Goal: Task Accomplishment & Management: Use online tool/utility

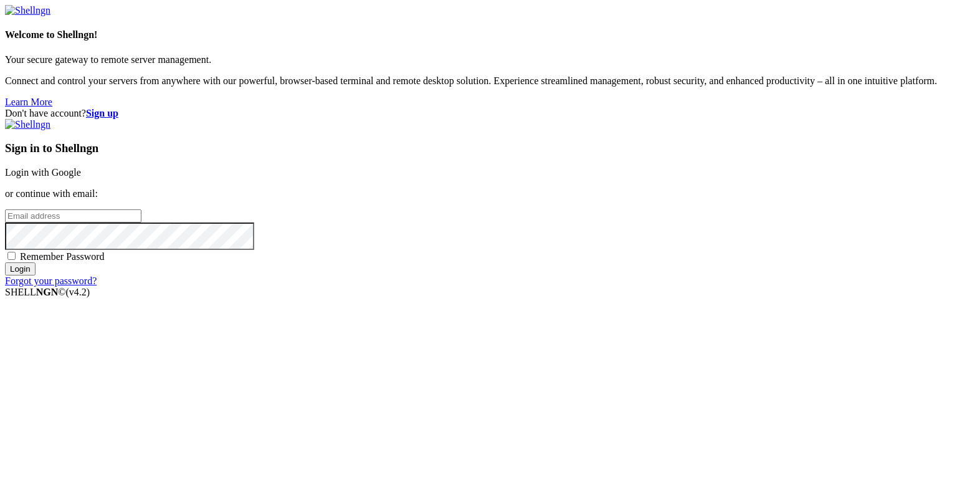
click at [141, 223] on input "email" at bounding box center [73, 215] width 136 height 13
click at [5, 221] on protonpass-control-68db at bounding box center [5, 215] width 0 height 11
type input "[EMAIL_ADDRESS][DOMAIN_NAME]"
click at [36, 275] on input "Login" at bounding box center [20, 268] width 31 height 13
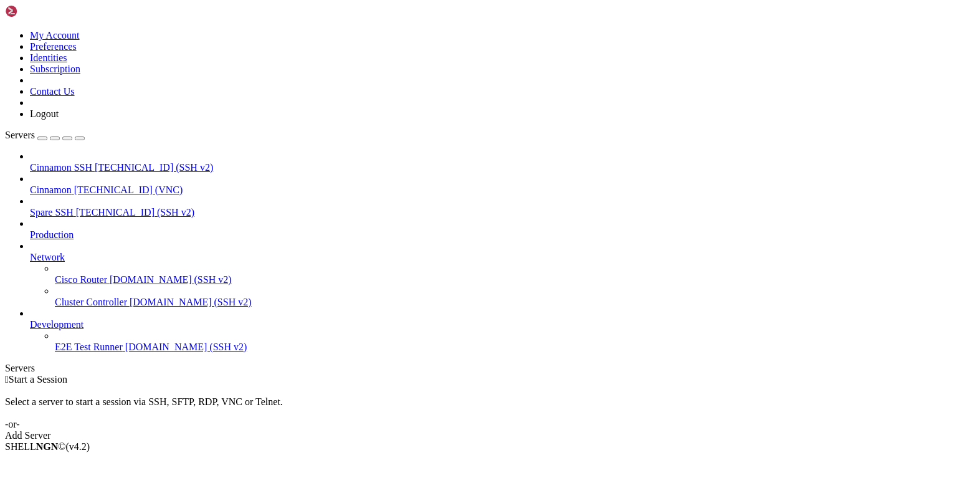
click at [72, 184] on span "Cinnamon" at bounding box center [51, 189] width 42 height 11
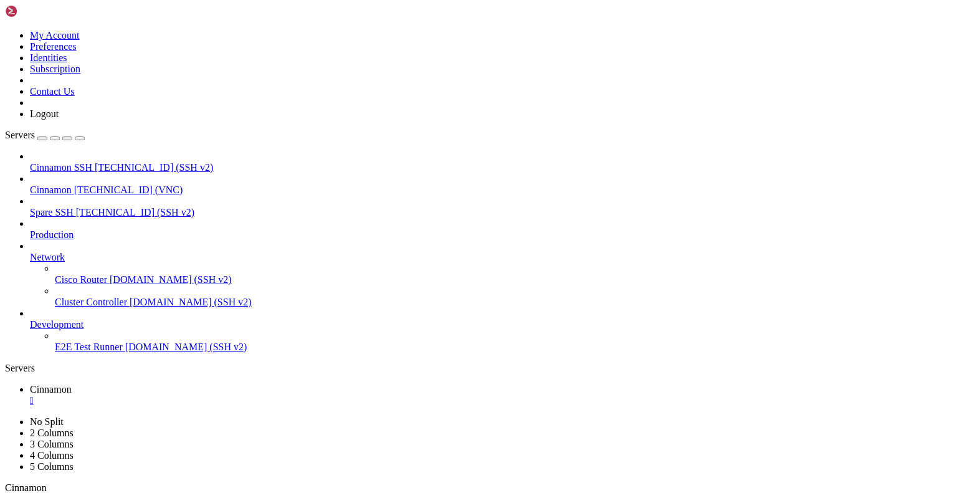
click at [228, 395] on div "" at bounding box center [491, 400] width 922 height 11
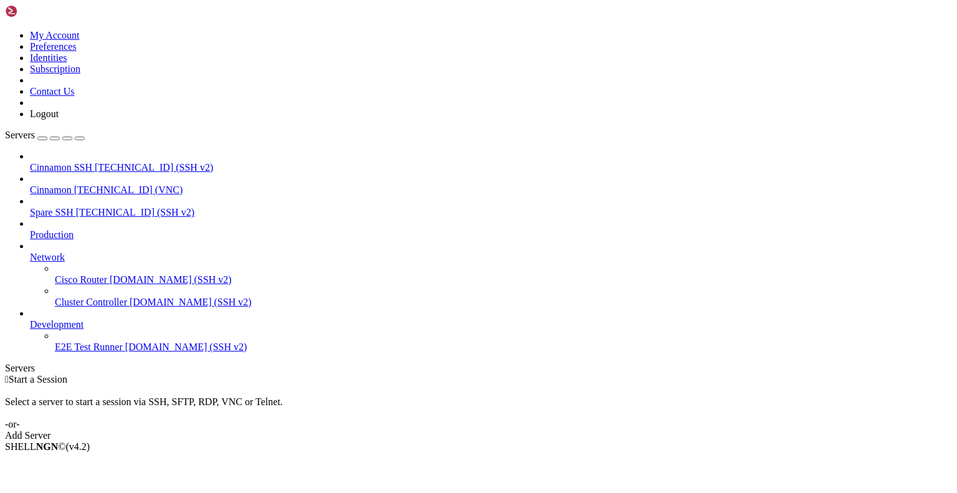
click at [82, 162] on span "Cinnamon SSH" at bounding box center [61, 167] width 62 height 11
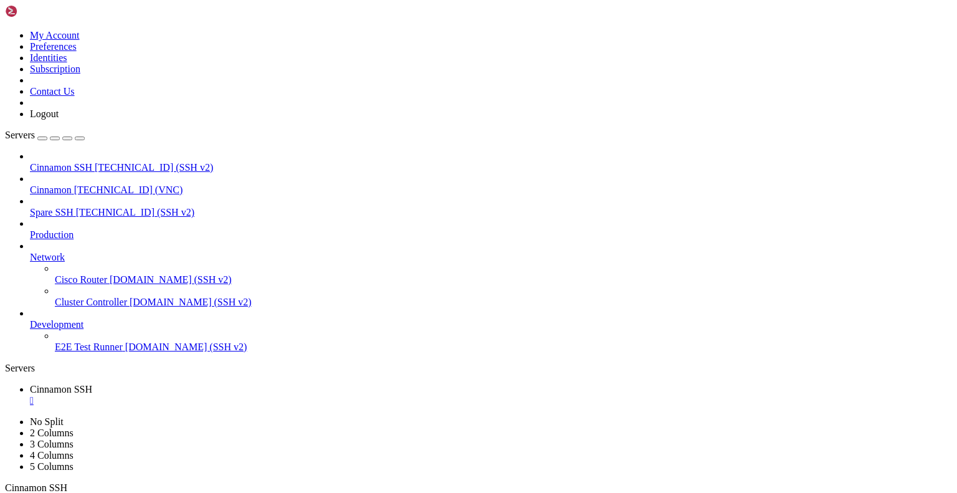
click at [247, 395] on div "" at bounding box center [491, 400] width 922 height 11
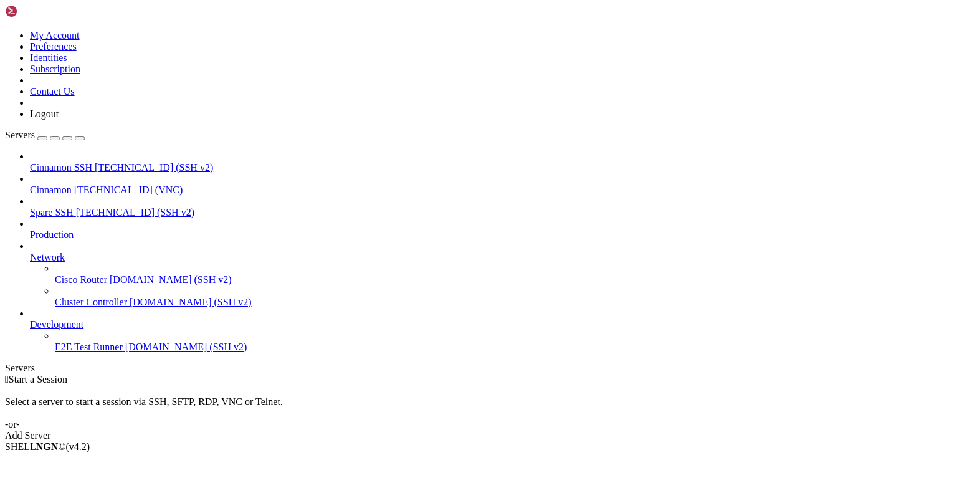
click at [66, 184] on span "Cinnamon" at bounding box center [51, 189] width 42 height 11
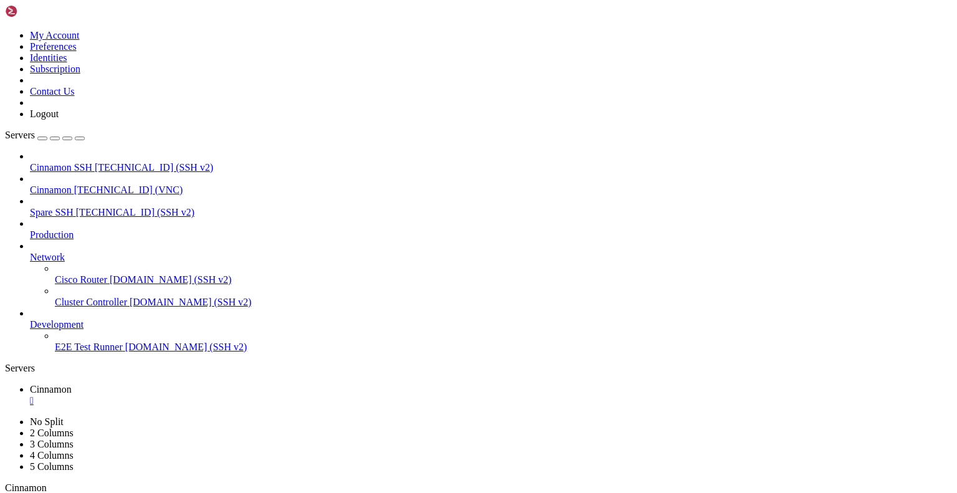
click at [229, 395] on div "" at bounding box center [491, 400] width 922 height 11
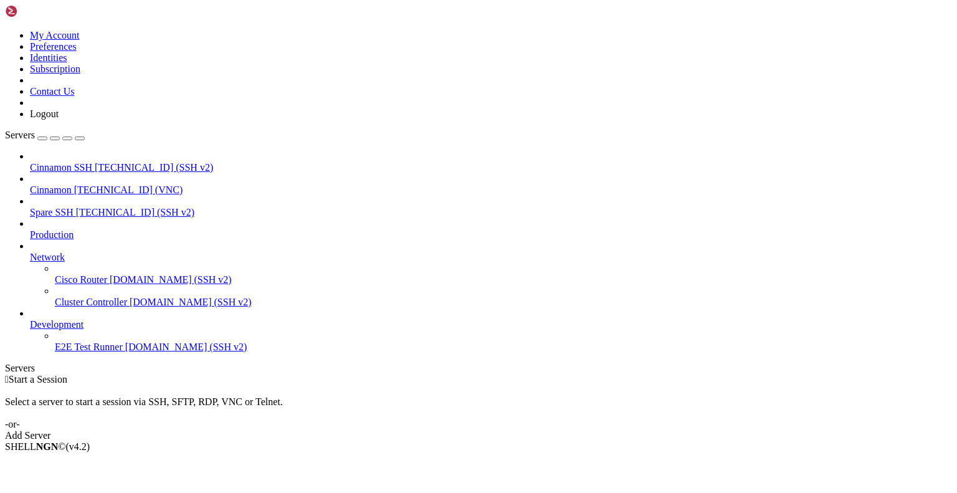
click at [64, 162] on span "Cinnamon SSH" at bounding box center [61, 167] width 62 height 11
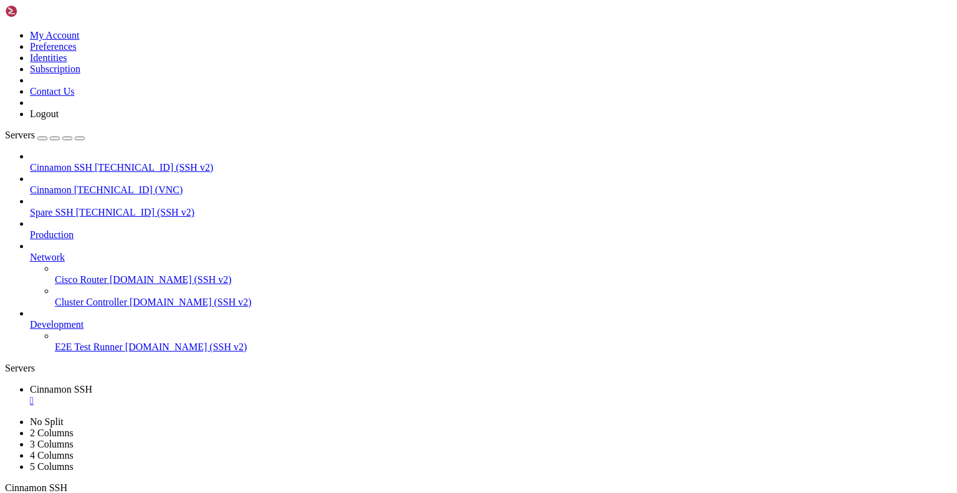
click at [247, 395] on div "" at bounding box center [491, 400] width 922 height 11
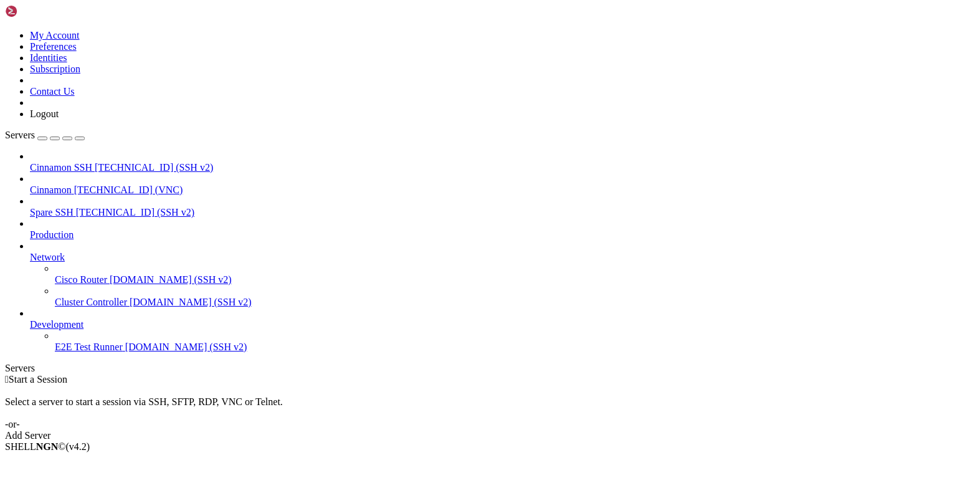
click at [85, 184] on span "[TECHNICAL_ID] (VNC)" at bounding box center [128, 189] width 109 height 11
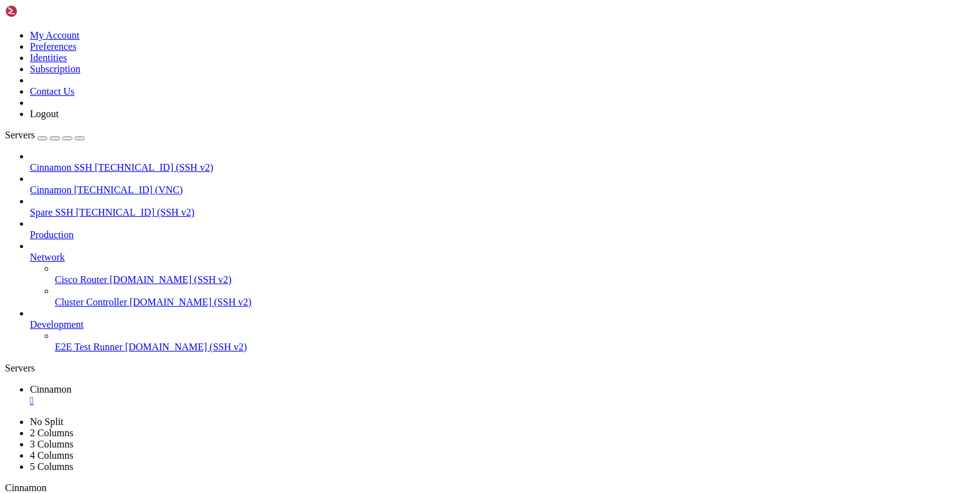
click at [229, 395] on div "" at bounding box center [491, 400] width 922 height 11
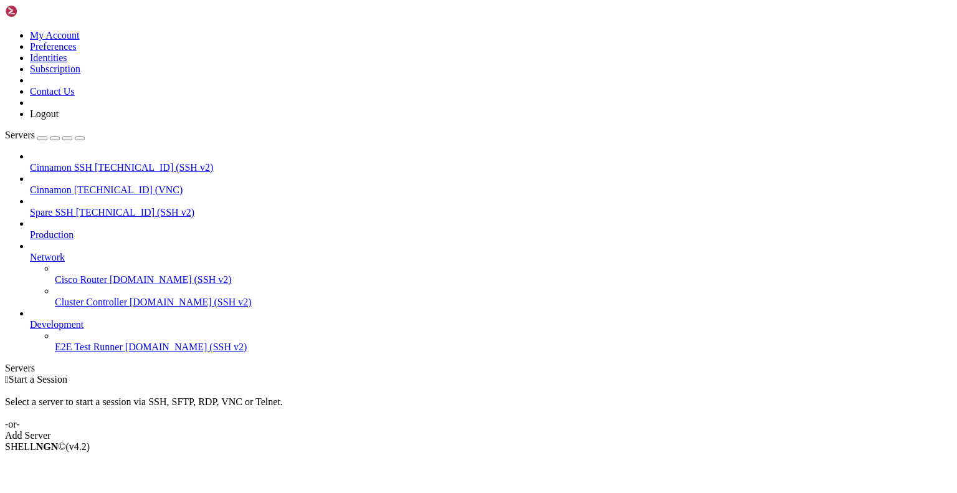
click at [70, 184] on span "Cinnamon" at bounding box center [51, 189] width 42 height 11
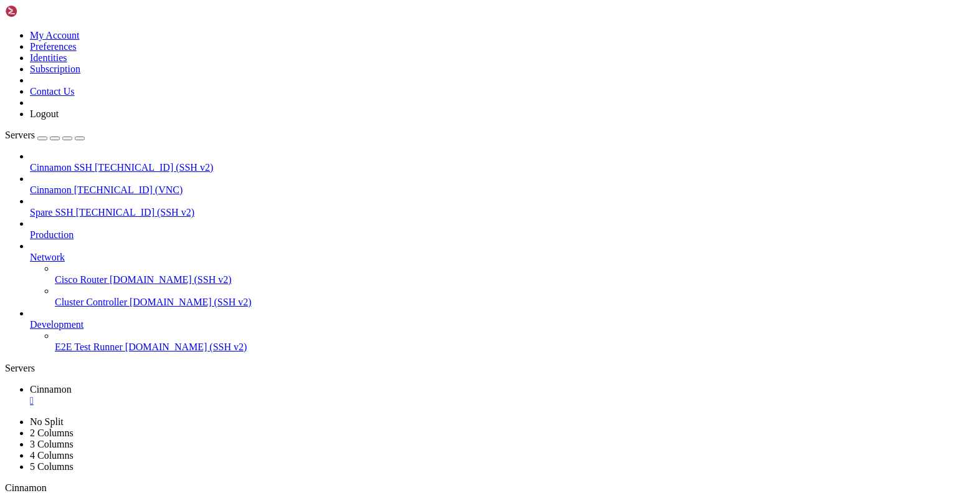
click at [228, 395] on div "" at bounding box center [491, 400] width 922 height 11
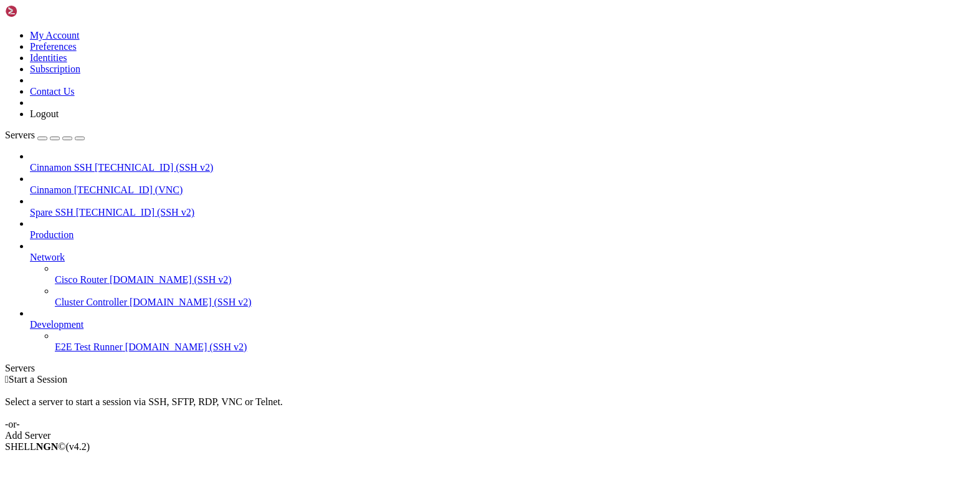
click at [74, 207] on span "Spare SSH" at bounding box center [52, 212] width 44 height 11
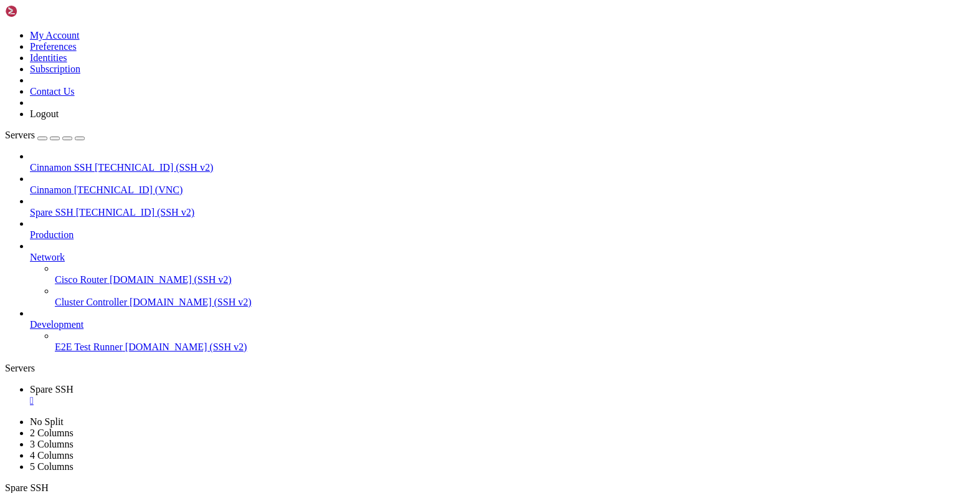
scroll to position [1928, 0]
click at [231, 395] on div "" at bounding box center [491, 400] width 922 height 11
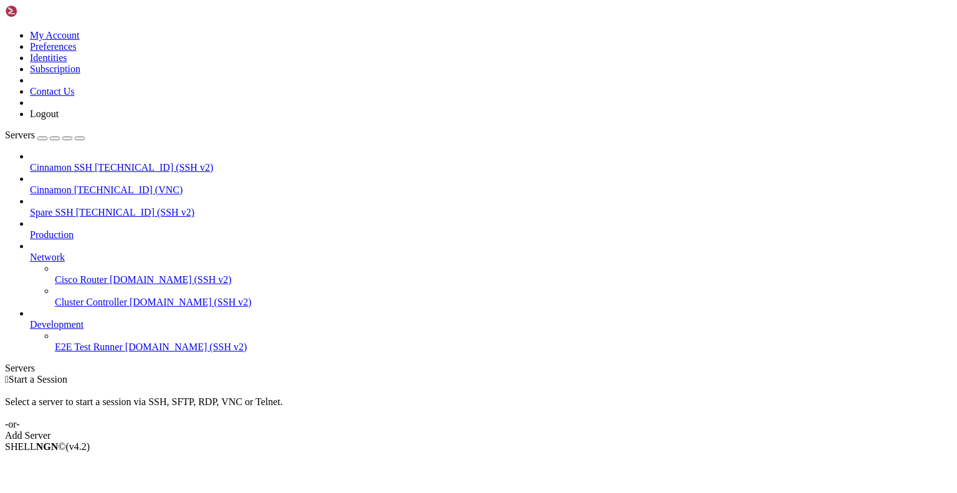
click at [72, 184] on span "Cinnamon" at bounding box center [51, 189] width 42 height 11
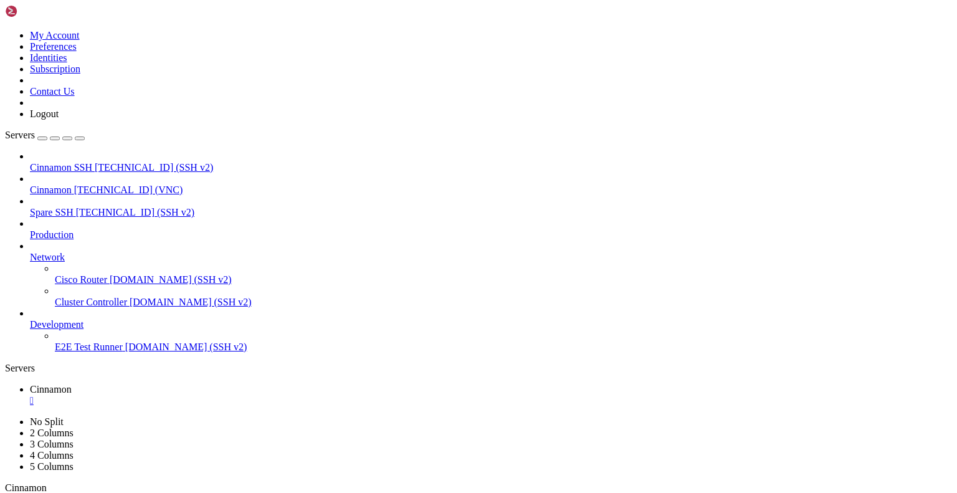
scroll to position [0, 0]
click at [227, 395] on div "" at bounding box center [491, 400] width 922 height 11
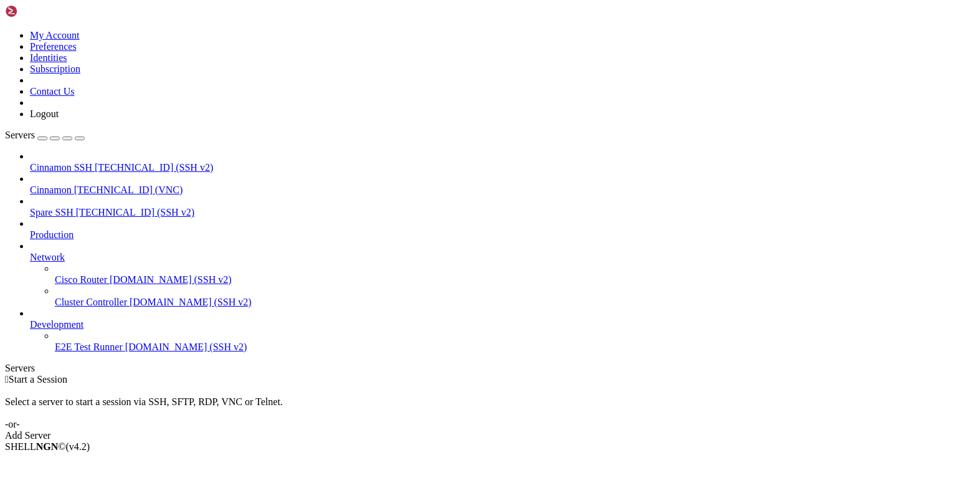
click at [5, 30] on icon at bounding box center [5, 30] width 0 height 0
click at [59, 119] on link "Logout" at bounding box center [44, 113] width 29 height 11
